Goal: Transaction & Acquisition: Book appointment/travel/reservation

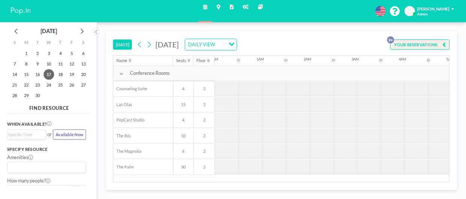
scroll to position [0, 406]
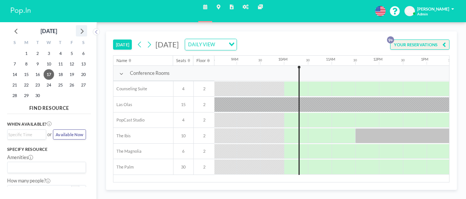
click at [80, 33] on icon at bounding box center [82, 31] width 10 height 10
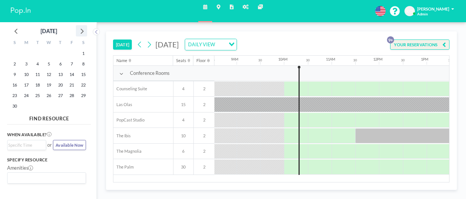
click at [80, 33] on icon at bounding box center [82, 31] width 10 height 10
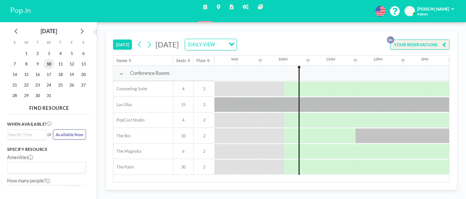
click at [47, 62] on span "10" at bounding box center [49, 64] width 11 height 11
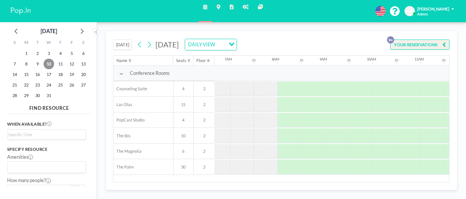
scroll to position [0, 338]
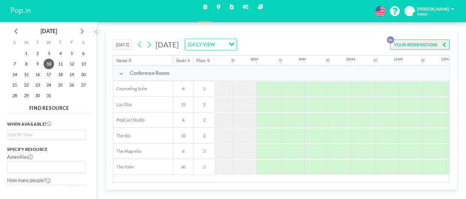
click at [233, 102] on div at bounding box center [245, 104] width 24 height 15
click at [259, 103] on div at bounding box center [269, 104] width 24 height 15
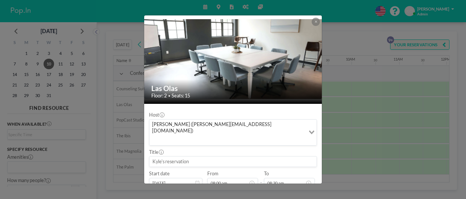
click at [190, 156] on input at bounding box center [233, 161] width 167 height 10
type input "INSPIRE CO"
click at [282, 178] on input "08:30 am" at bounding box center [289, 183] width 51 height 10
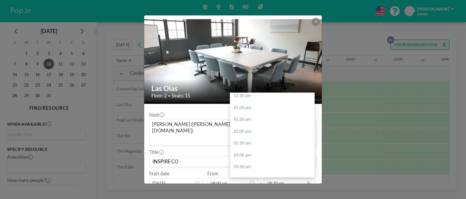
scroll to position [140, 0]
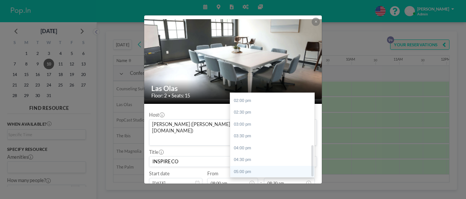
click at [245, 166] on div "05:00 pm" at bounding box center [272, 172] width 84 height 12
type input "05:00 pm"
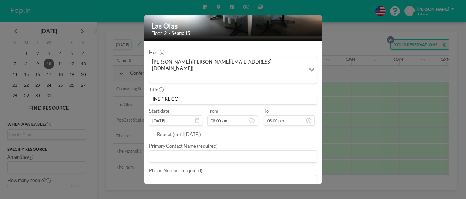
scroll to position [63, 0]
click at [182, 150] on textarea at bounding box center [233, 156] width 168 height 12
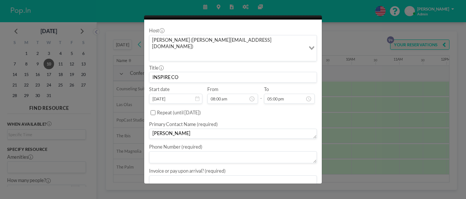
scroll to position [93, 0]
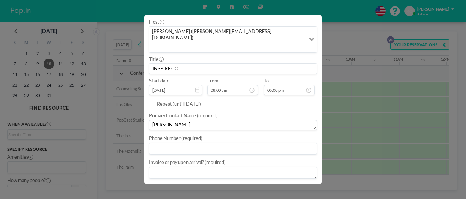
type textarea "[PERSON_NAME]"
click at [226, 142] on textarea at bounding box center [233, 148] width 168 height 12
type textarea "1234567890"
click at [175, 165] on textarea at bounding box center [233, 171] width 168 height 12
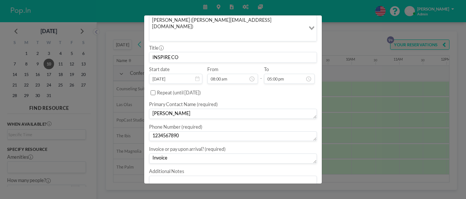
scroll to position [113, 0]
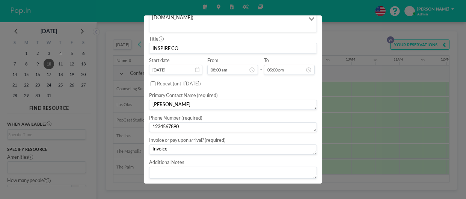
type textarea "Invoice"
click at [300, 184] on button "BOOK NOW" at bounding box center [302, 189] width 30 height 11
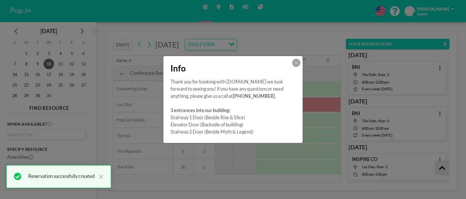
scroll to position [314, 0]
click at [299, 60] on button at bounding box center [296, 63] width 8 height 8
